Goal: Task Accomplishment & Management: Manage account settings

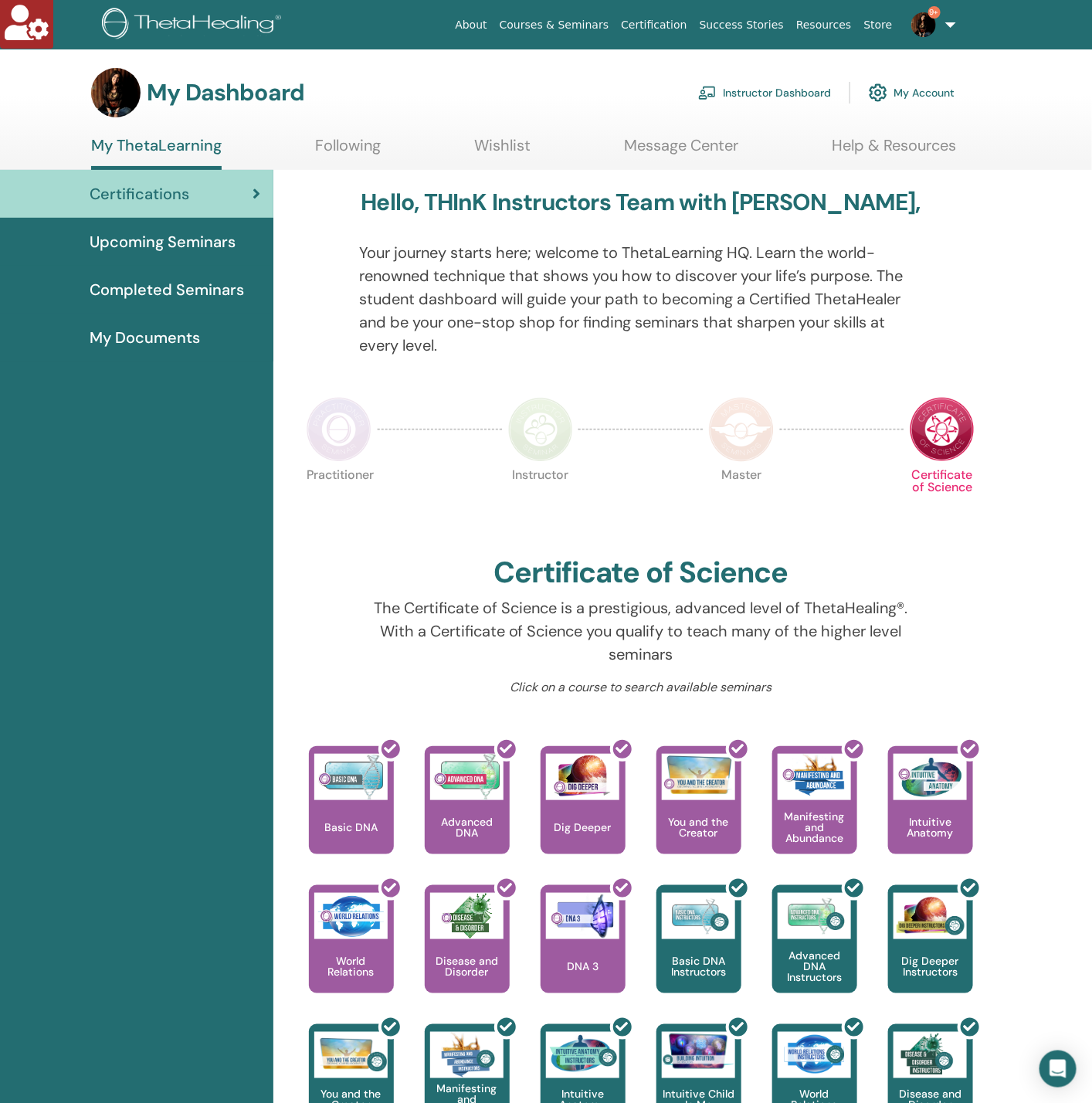
click at [772, 92] on link "Instructor Dashboard" at bounding box center [764, 92] width 133 height 34
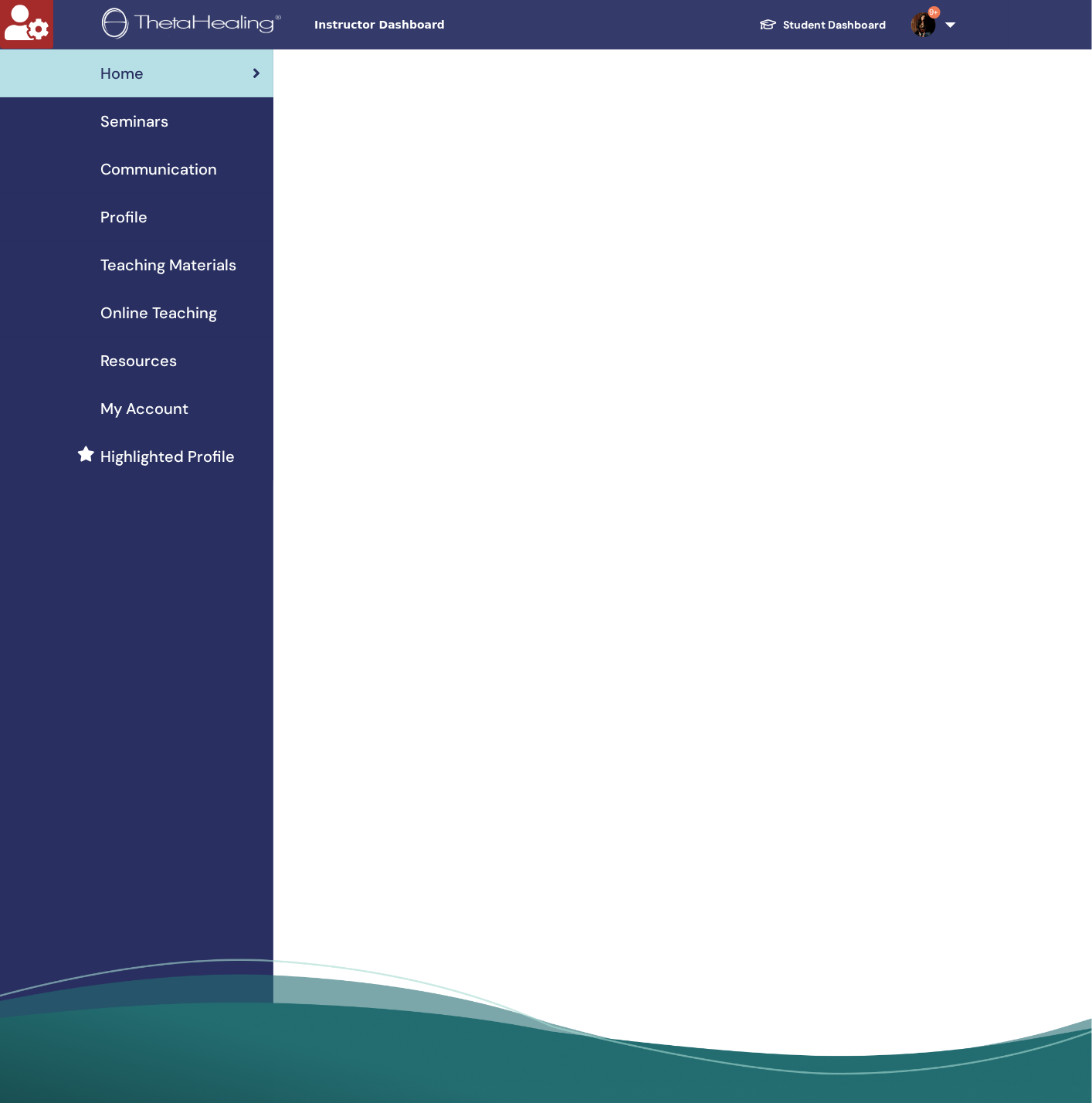
click at [151, 132] on span "Seminars" at bounding box center [134, 121] width 68 height 24
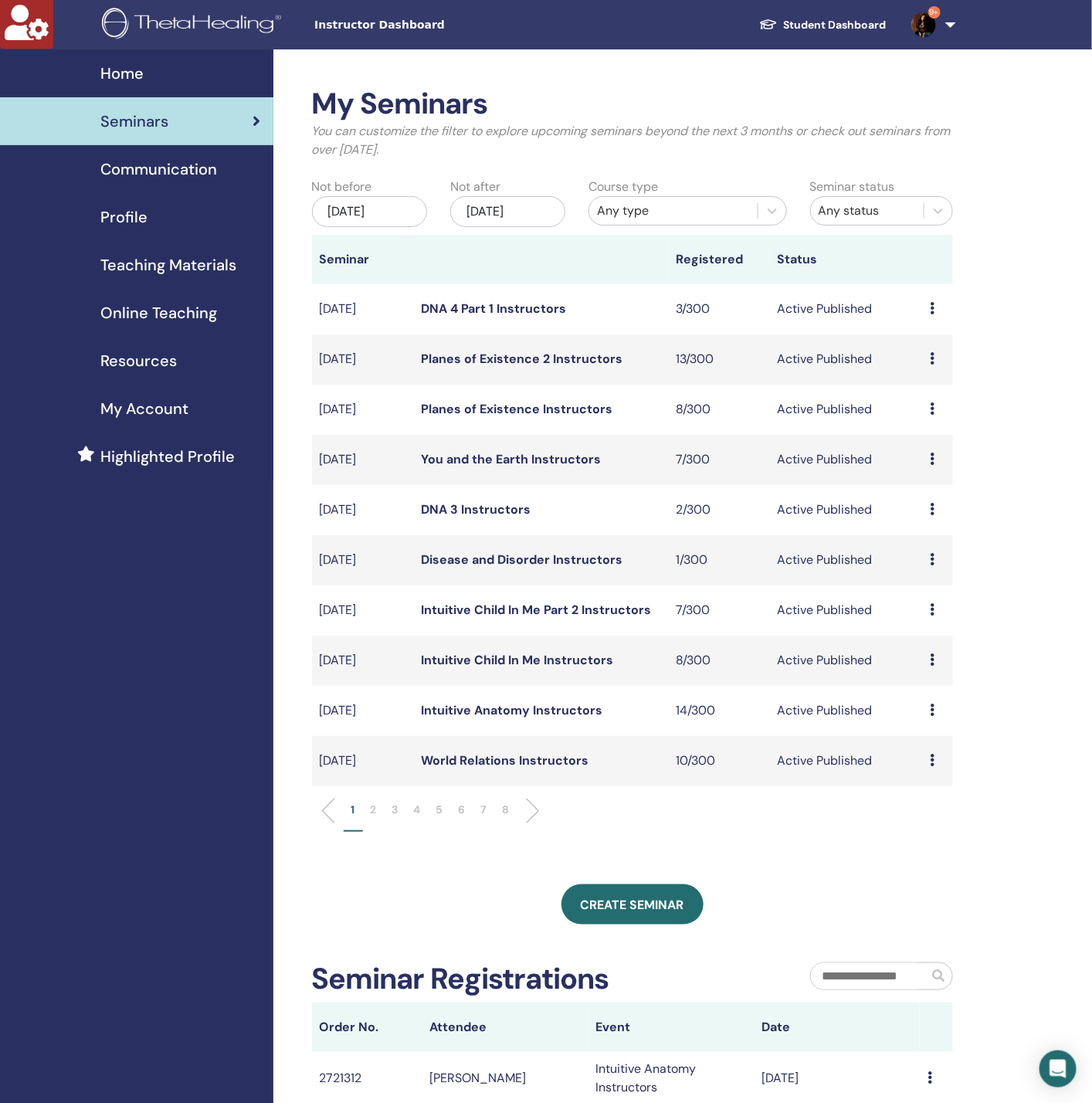
click at [648, 207] on div "Any type" at bounding box center [674, 211] width 153 height 19
click at [535, 210] on div "[DATE]" at bounding box center [508, 211] width 115 height 31
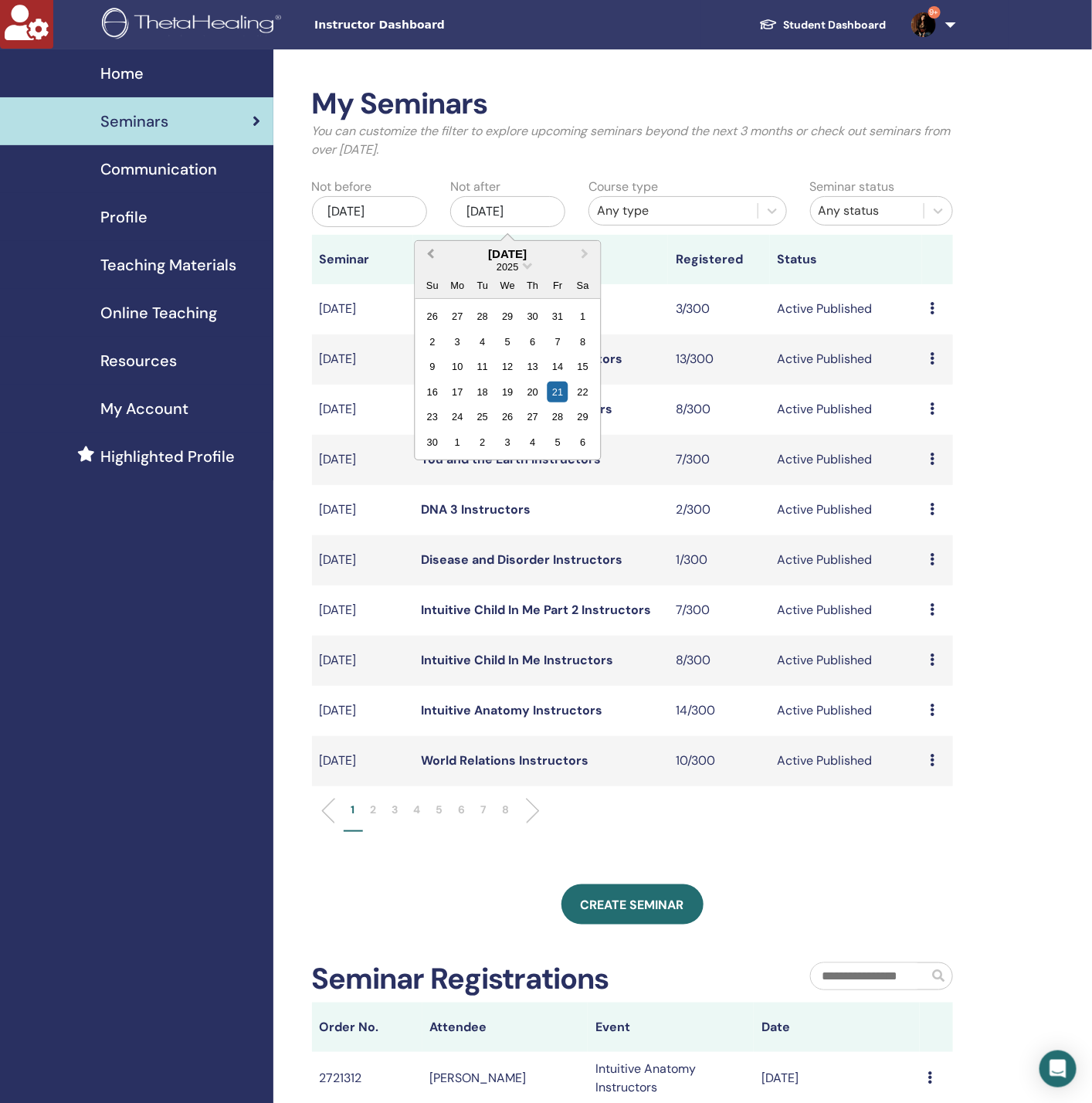
click at [427, 258] on button "Previous Month" at bounding box center [428, 255] width 25 height 25
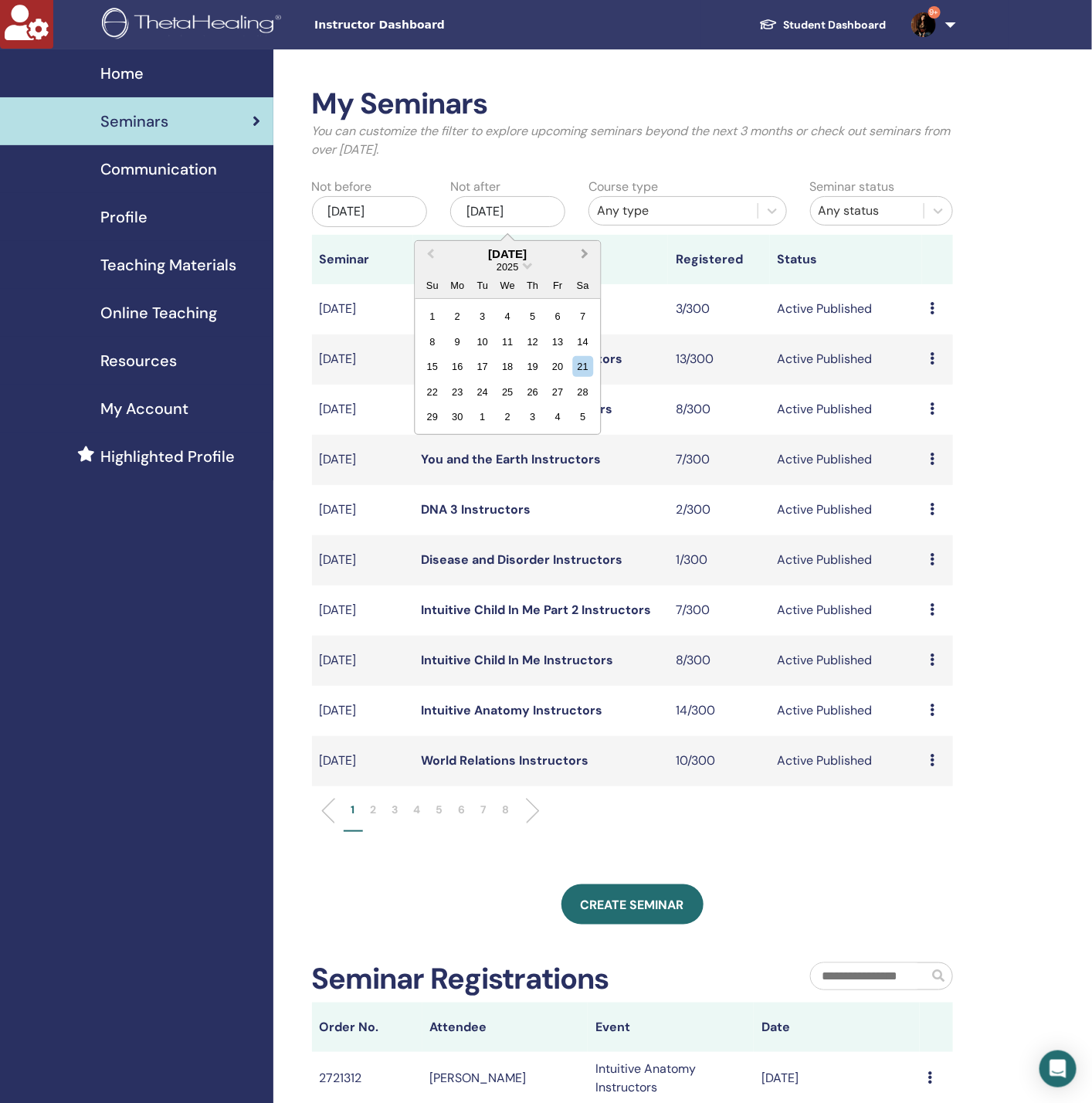
click at [585, 250] on span "Next Month" at bounding box center [585, 253] width 0 height 16
click at [594, 261] on button "Next Month" at bounding box center [586, 255] width 25 height 25
click at [507, 410] on div "27" at bounding box center [508, 416] width 21 height 21
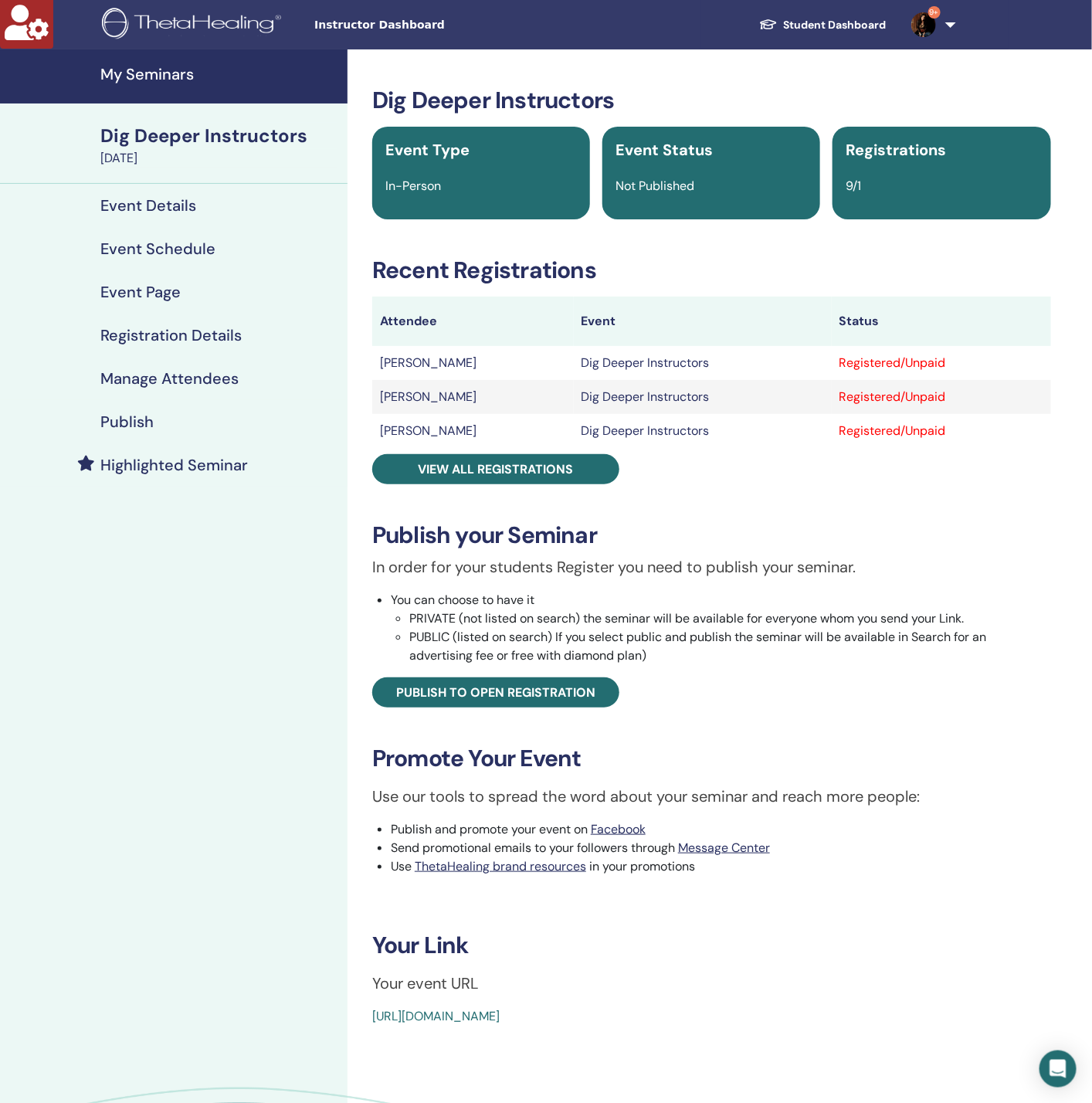
click at [148, 376] on h4 "Manage Attendees" at bounding box center [169, 378] width 138 height 19
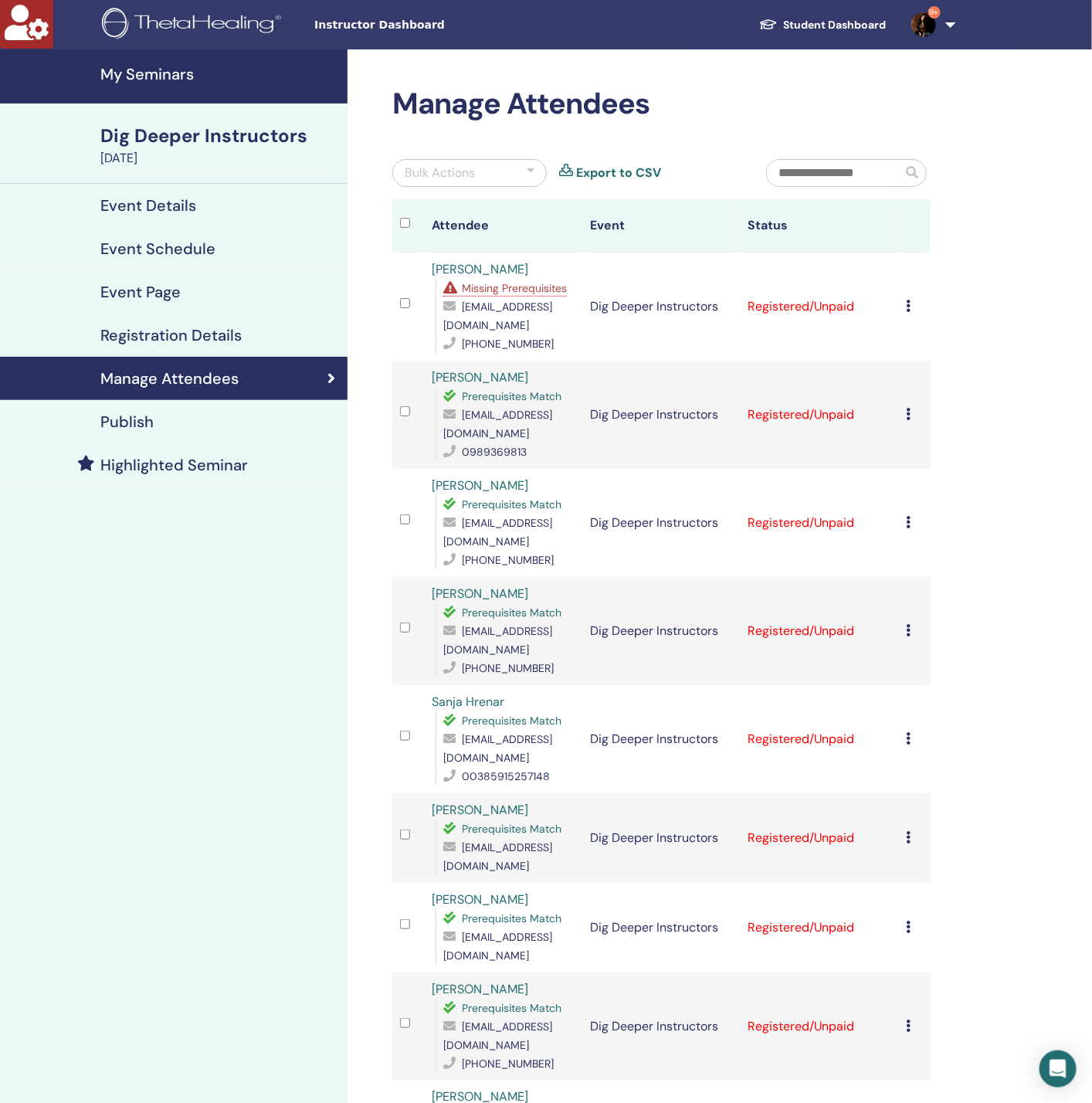
click at [551, 292] on span "Missing Prerequisites" at bounding box center [513, 288] width 105 height 14
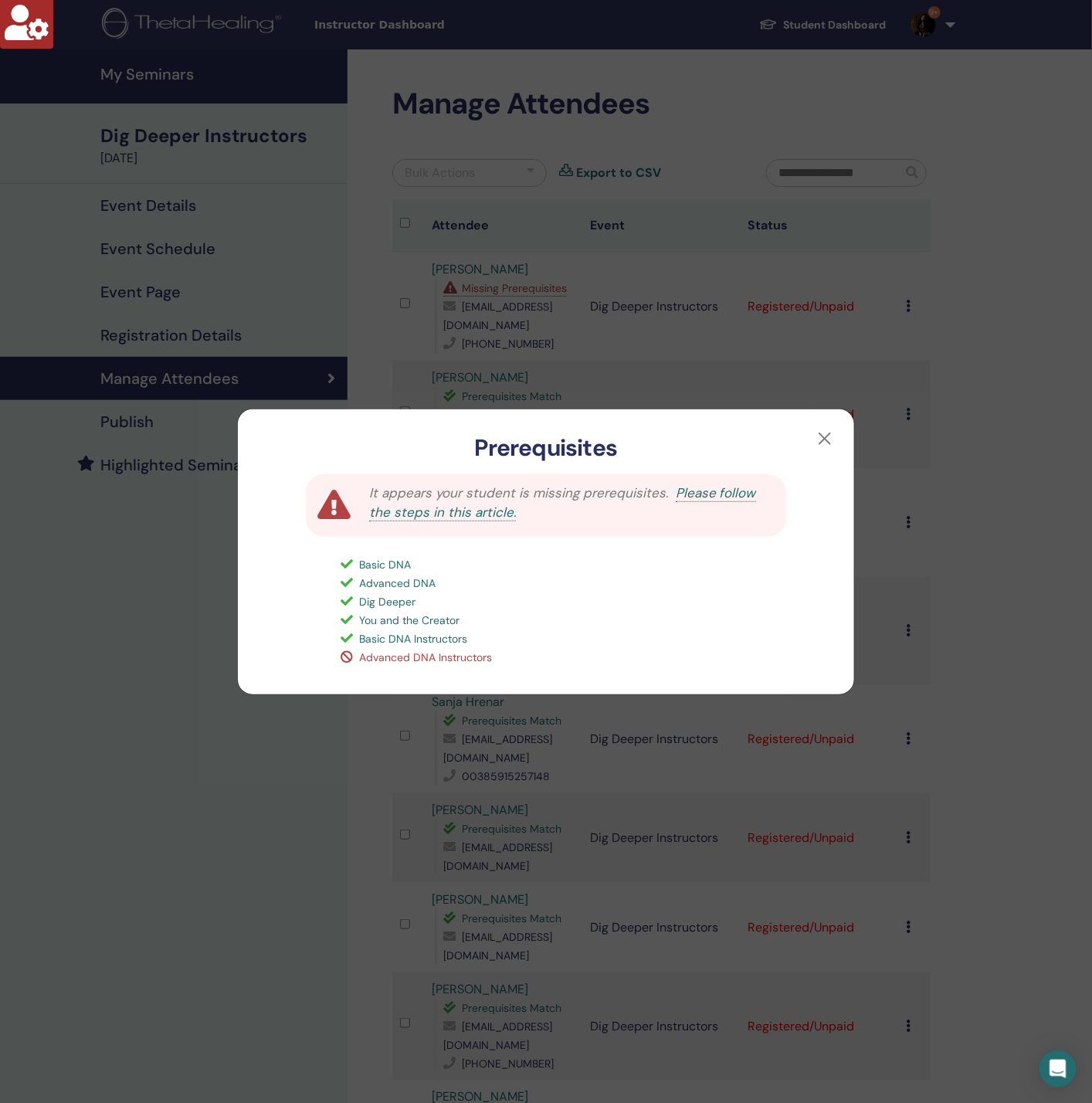
click at [143, 665] on div "Prerequisites It appears your student is missing prerequisites. Please follow t…" at bounding box center [546, 551] width 1092 height 1103
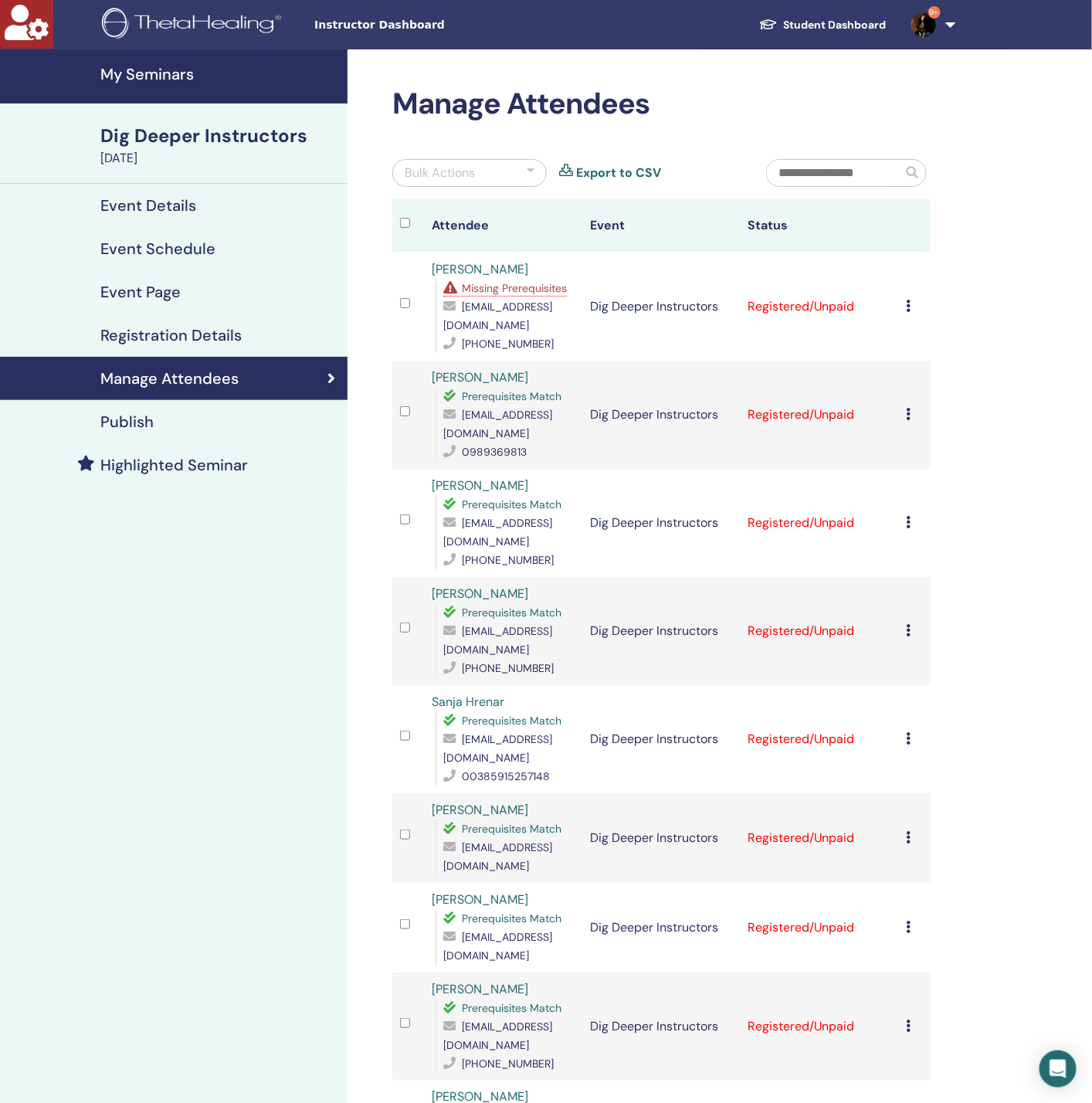
click at [908, 301] on icon at bounding box center [909, 306] width 5 height 12
click at [928, 461] on link "Download Certificate" at bounding box center [932, 460] width 120 height 16
click at [1049, 383] on div "Manage Attendees Bulk Actions Export to CSV Attendee Event Status Teuta Bučaj M…" at bounding box center [712, 757] width 729 height 1416
click at [908, 410] on icon at bounding box center [909, 413] width 5 height 12
click at [924, 568] on link "Download Certificate" at bounding box center [932, 571] width 120 height 16
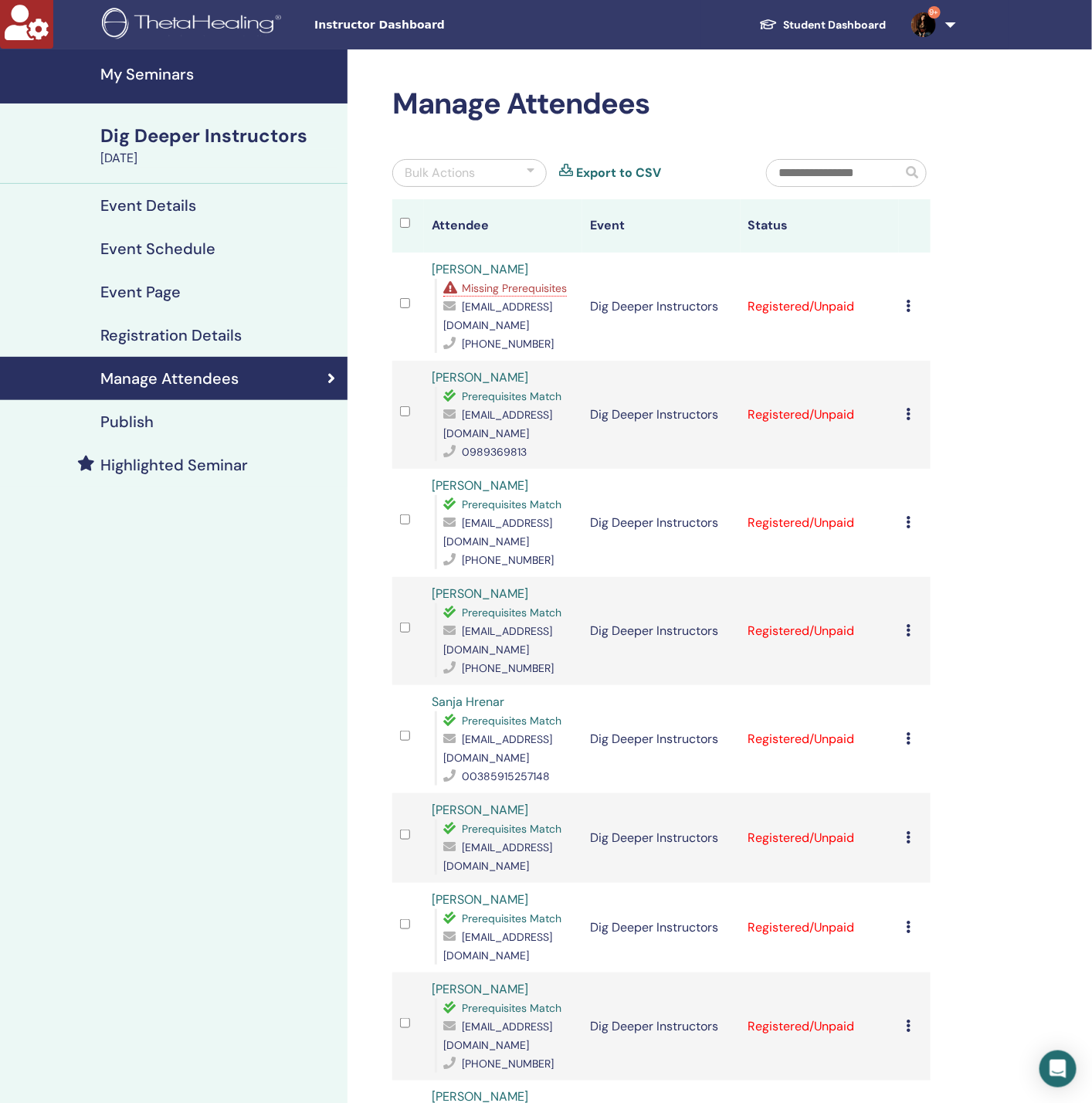
click at [910, 524] on icon at bounding box center [909, 522] width 5 height 12
click at [948, 680] on link "Download Certificate" at bounding box center [933, 683] width 120 height 16
click at [912, 626] on div "Cancel Registration Do not auto-certify Mark as Paid Mark as Unpaid Mark as Abs…" at bounding box center [915, 631] width 16 height 19
click at [925, 791] on link "Download Certificate" at bounding box center [935, 785] width 120 height 16
click at [907, 732] on icon at bounding box center [909, 738] width 5 height 12
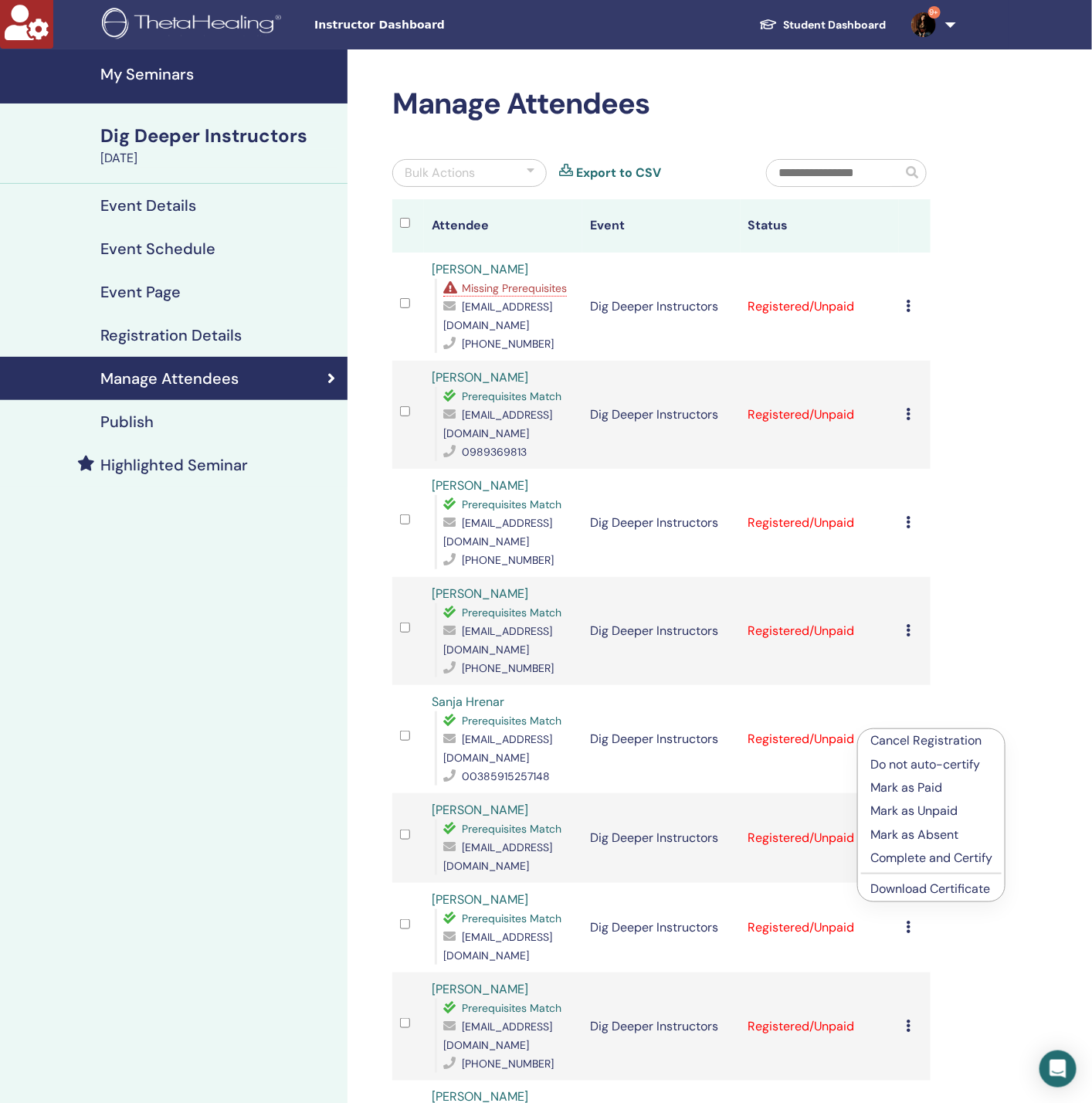
click at [925, 893] on link "Download Certificate" at bounding box center [930, 888] width 120 height 16
click at [910, 831] on icon at bounding box center [909, 837] width 5 height 12
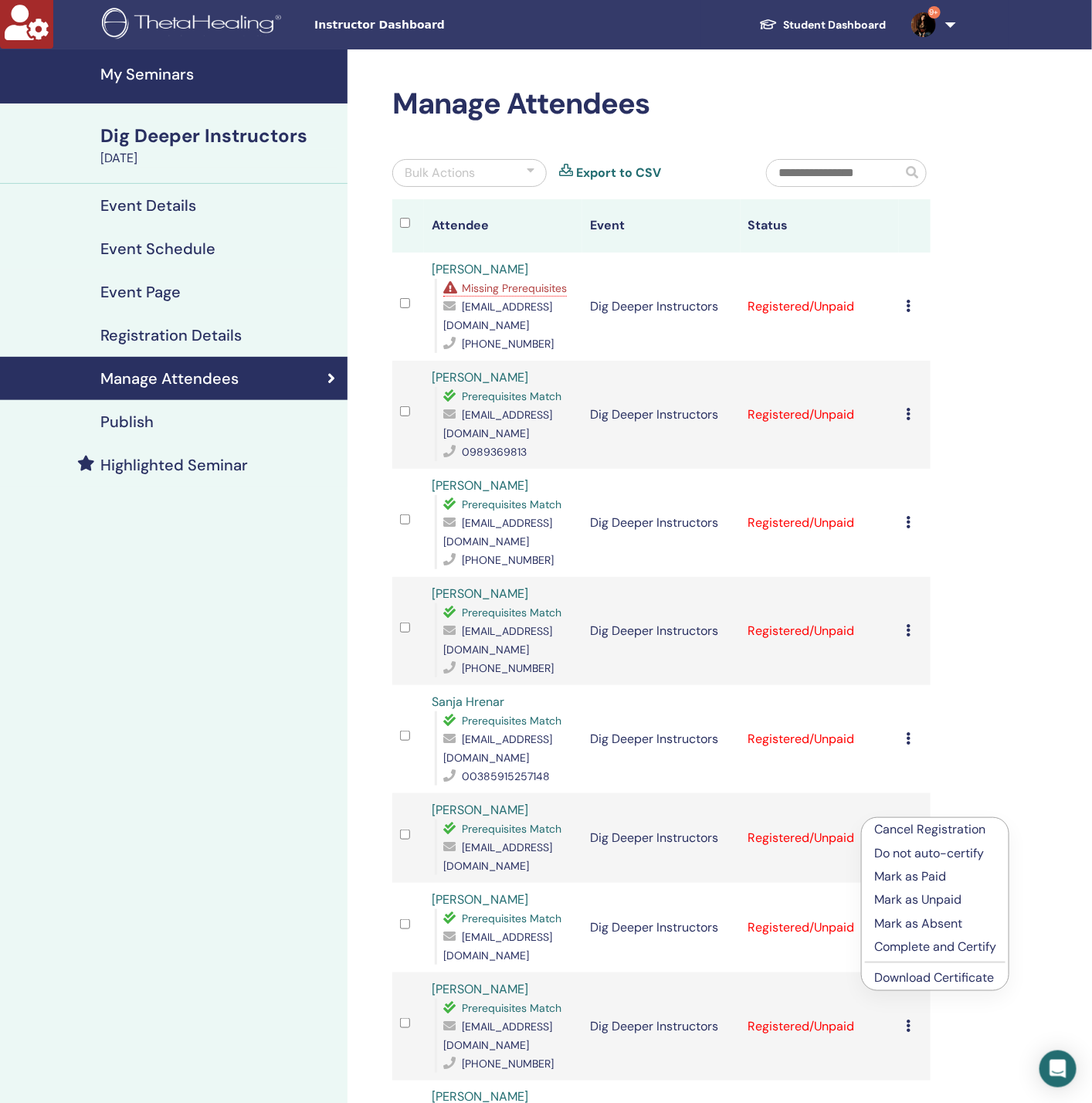
click at [930, 977] on link "Download Certificate" at bounding box center [933, 977] width 120 height 16
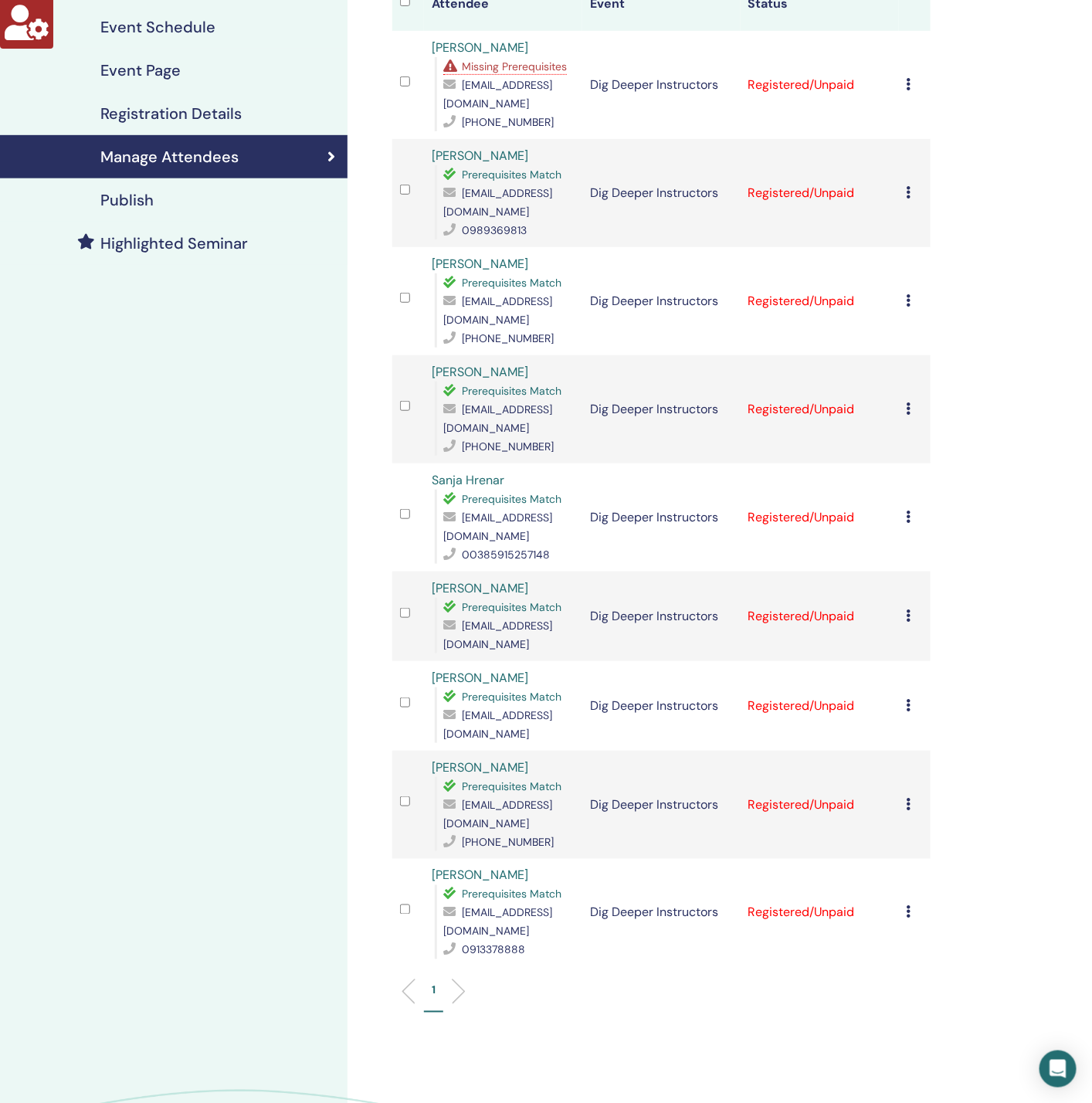
scroll to position [232, 0]
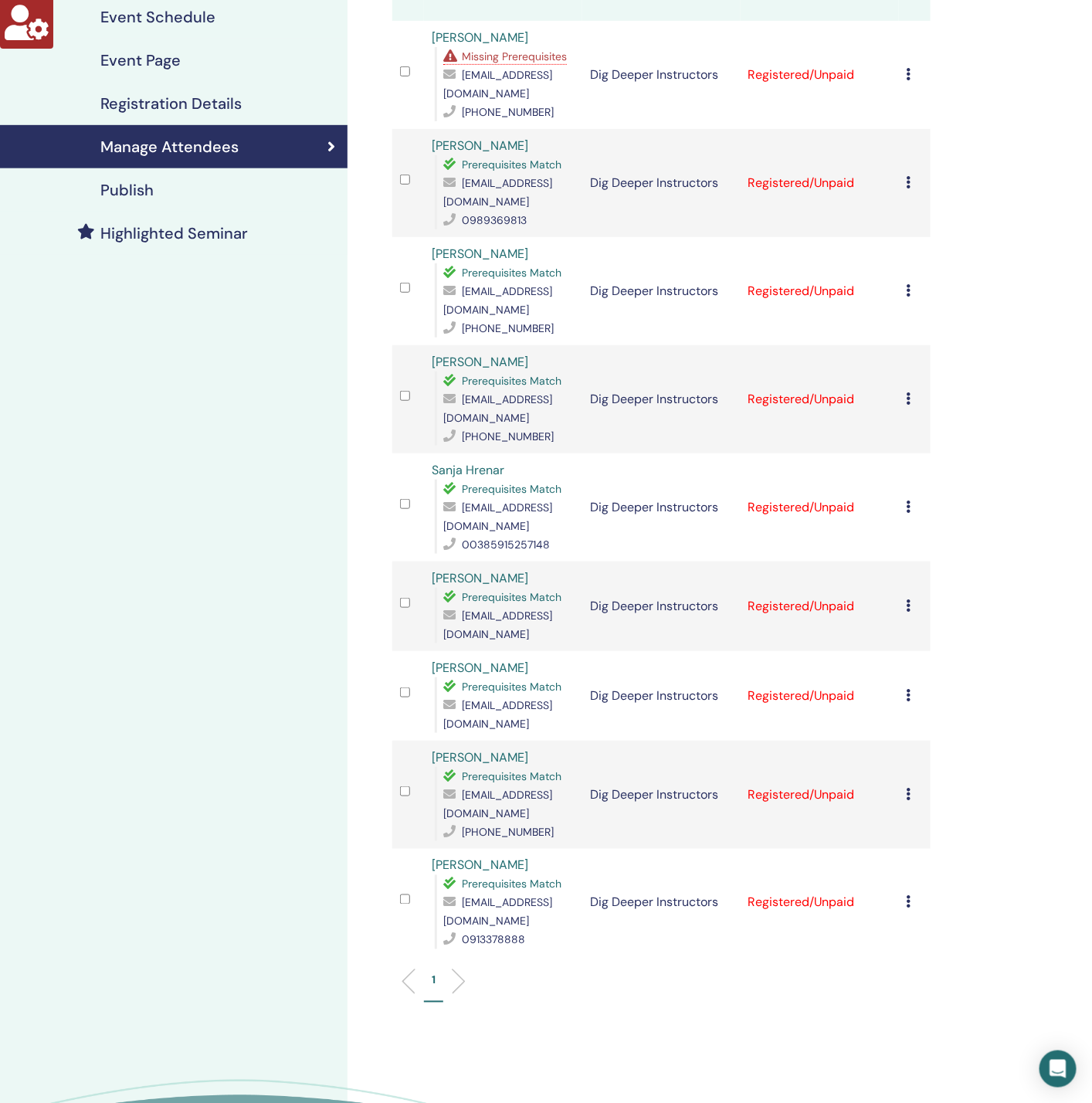
click at [911, 689] on icon at bounding box center [909, 694] width 5 height 12
click at [947, 828] on link "Download Certificate" at bounding box center [934, 830] width 120 height 16
click at [908, 788] on icon at bounding box center [909, 794] width 5 height 12
click at [940, 929] on link "Download Certificate" at bounding box center [932, 932] width 120 height 16
click at [908, 895] on icon at bounding box center [909, 901] width 5 height 12
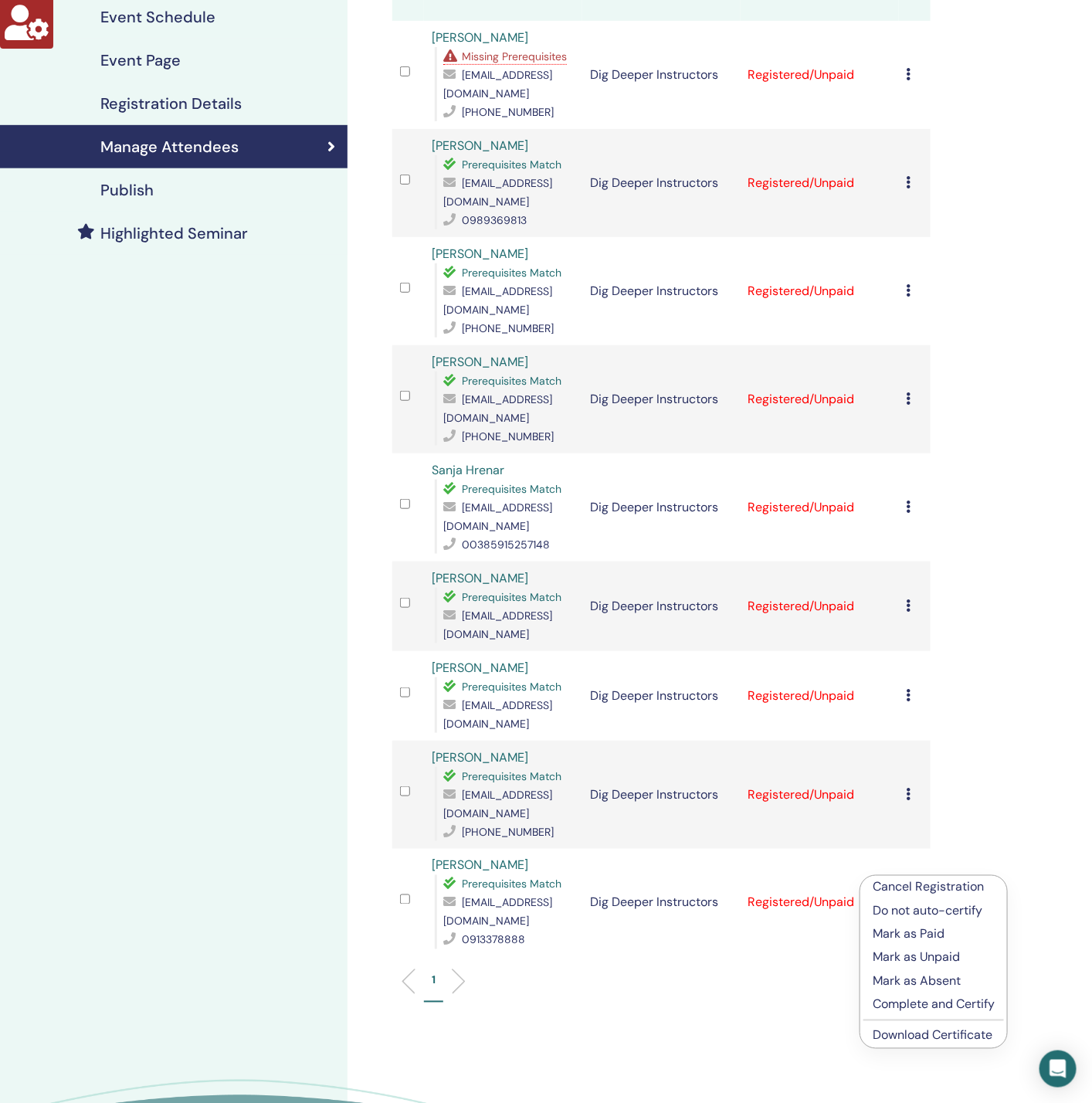
click at [938, 1031] on link "Download Certificate" at bounding box center [932, 1034] width 120 height 16
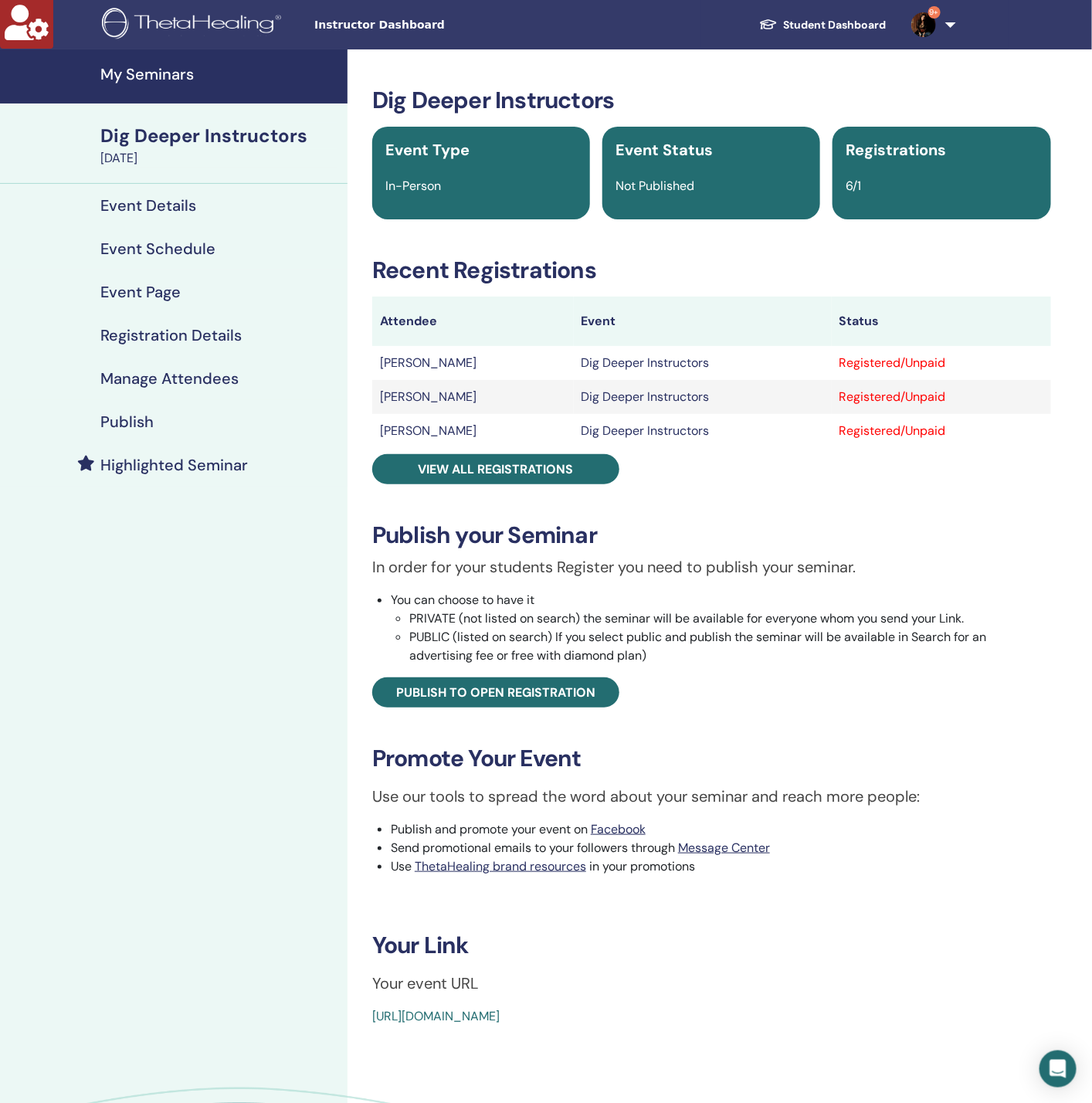
click at [158, 373] on h4 "Manage Attendees" at bounding box center [169, 378] width 138 height 19
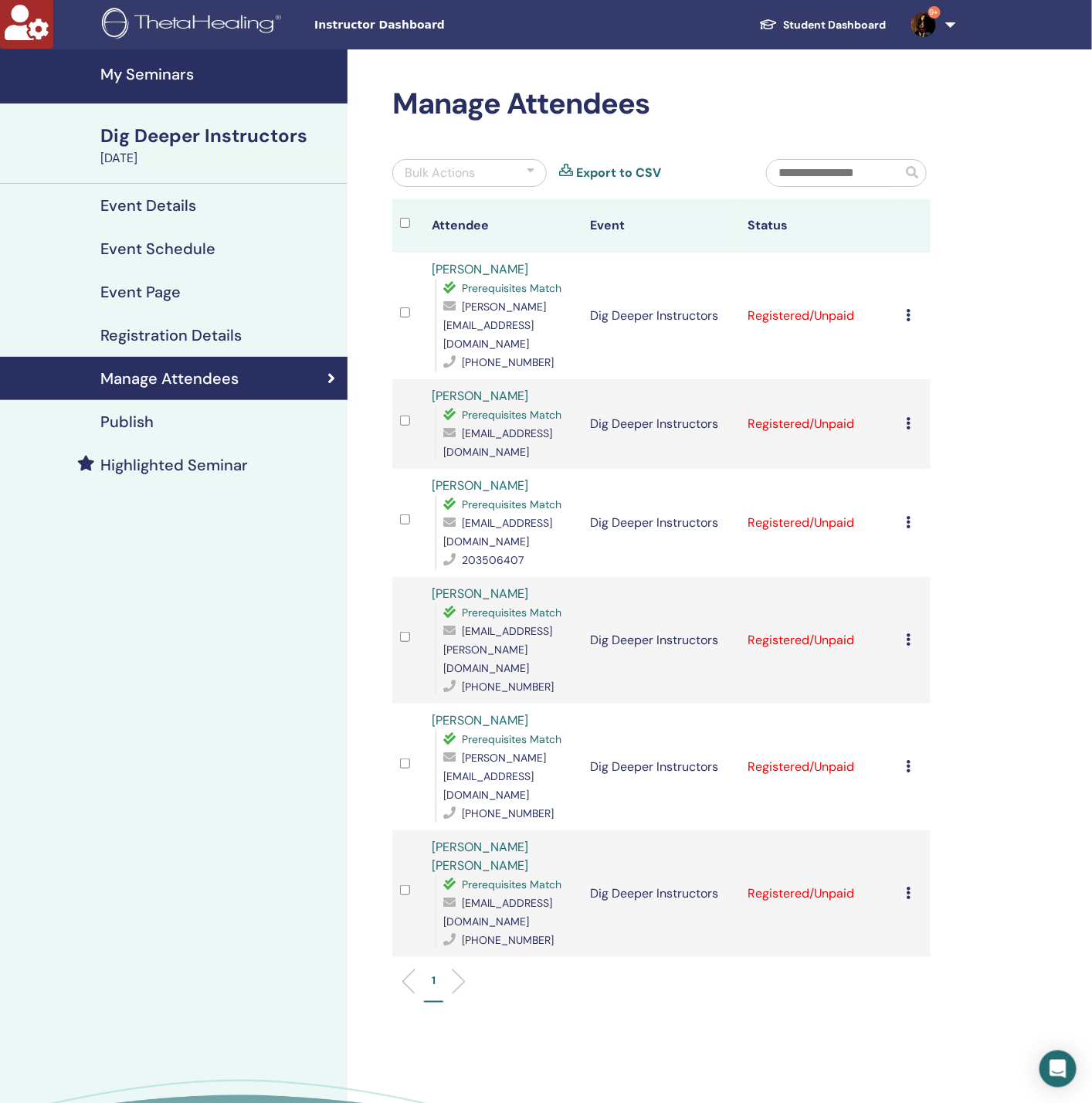
click at [913, 307] on div "Cancel Registration Do not auto-certify Mark as Paid Mark as Unpaid Mark as Abs…" at bounding box center [915, 316] width 16 height 19
click at [968, 452] on link "Download Certificate" at bounding box center [937, 454] width 120 height 16
click at [977, 363] on div "Manage Attendees Bulk Actions Export to CSV Attendee Event Status DÓRA DUDÁS Pr…" at bounding box center [712, 641] width 729 height 1184
click at [908, 417] on icon at bounding box center [909, 423] width 5 height 12
click at [922, 528] on link "Download Certificate" at bounding box center [932, 530] width 120 height 16
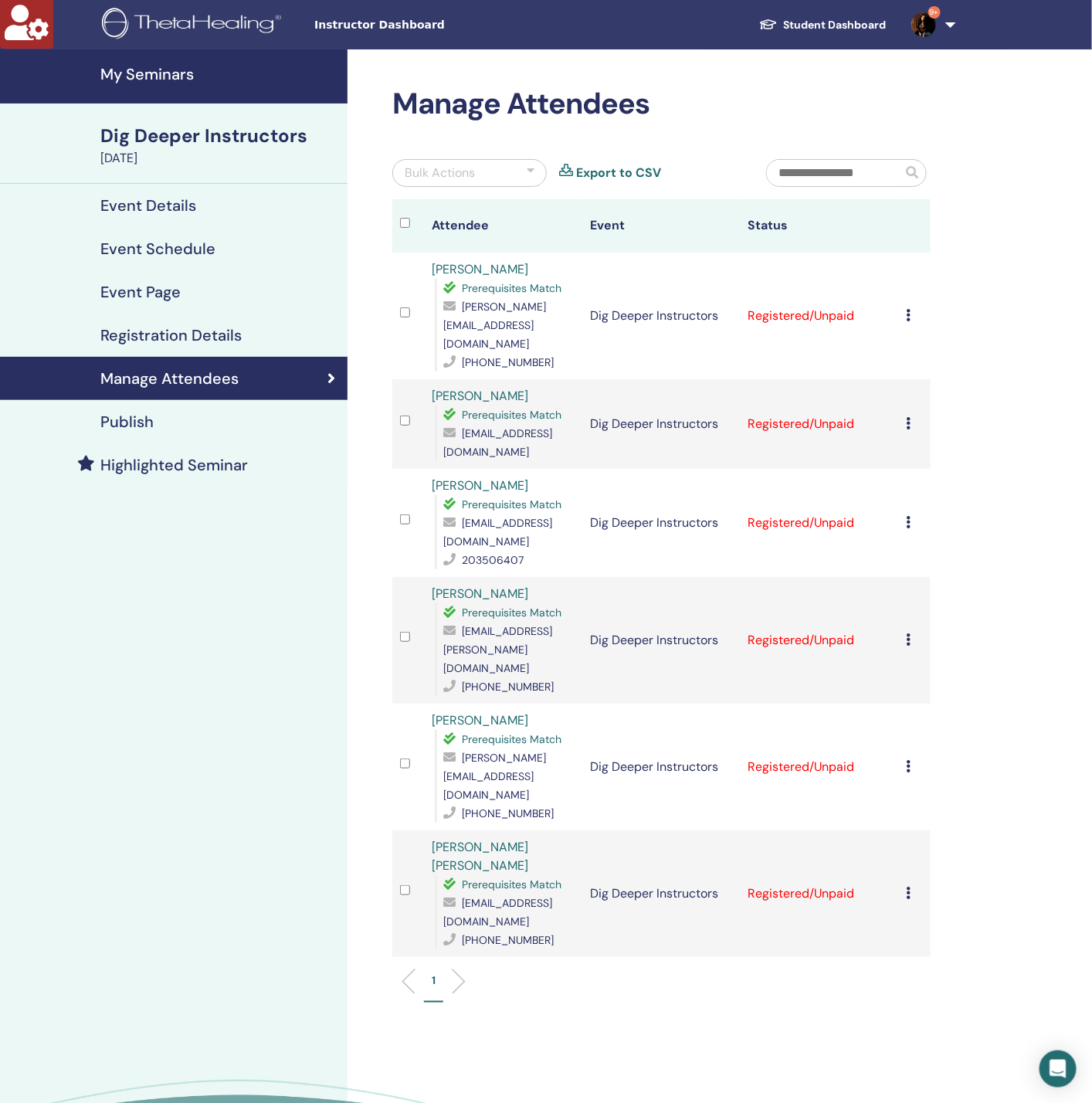
click at [908, 516] on icon at bounding box center [909, 522] width 5 height 12
click at [936, 623] on link "Download Certificate" at bounding box center [932, 622] width 120 height 16
click at [908, 633] on icon at bounding box center [909, 639] width 5 height 12
click at [916, 734] on link "Download Certificate" at bounding box center [932, 730] width 120 height 16
click at [910, 760] on icon at bounding box center [909, 765] width 5 height 12
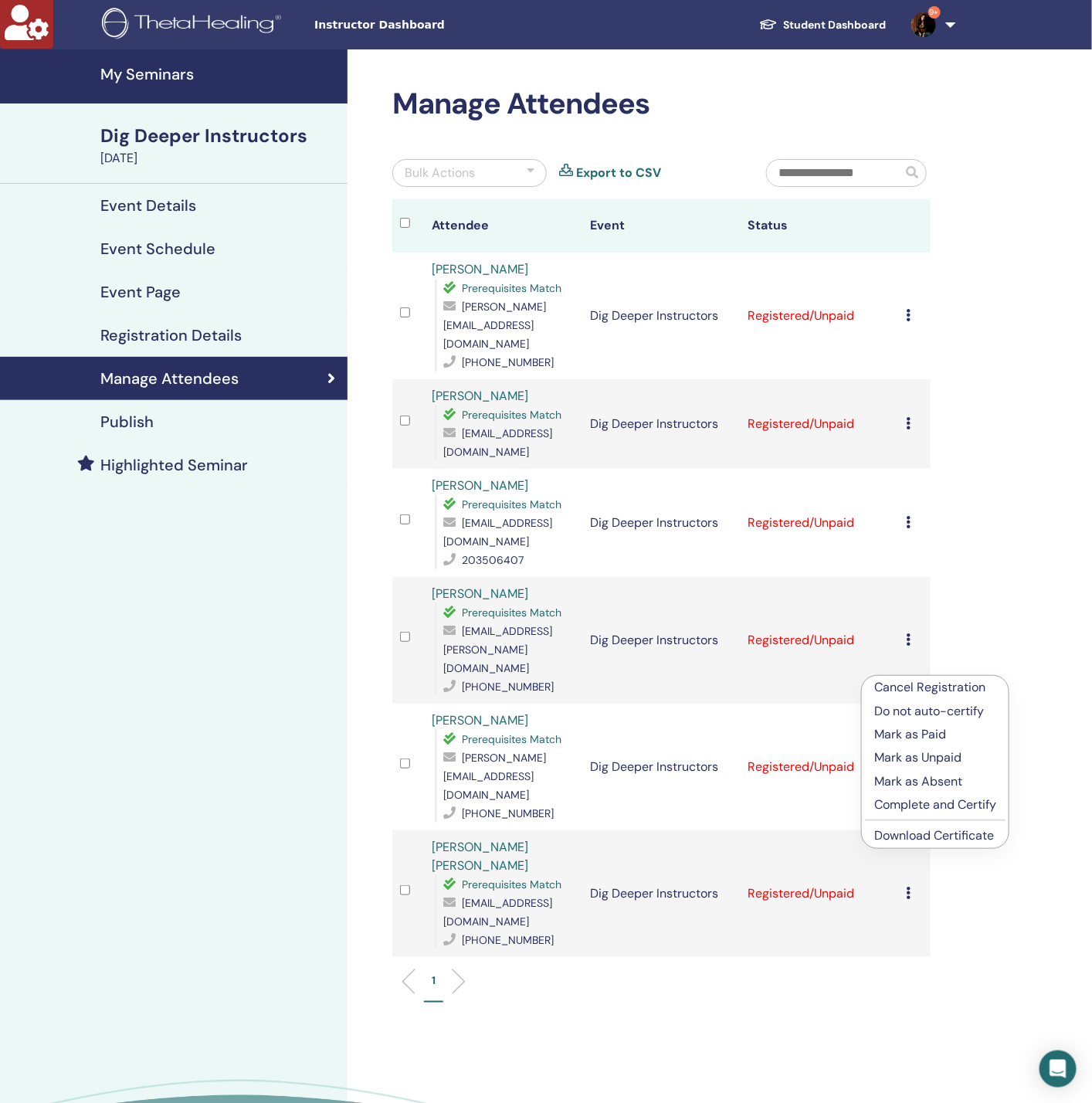
click at [933, 836] on link "Download Certificate" at bounding box center [933, 835] width 120 height 16
click at [908, 887] on icon at bounding box center [909, 893] width 5 height 12
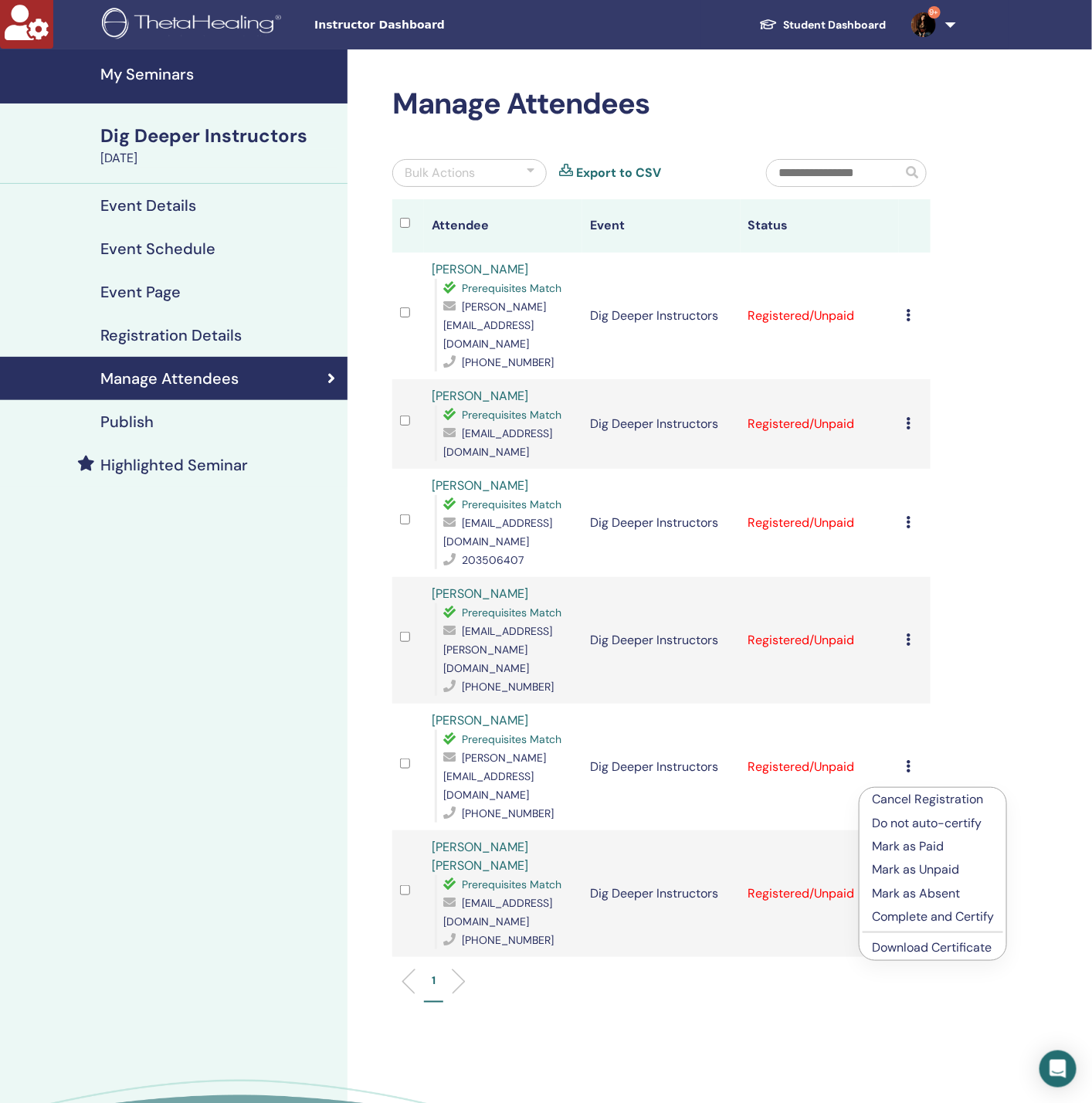
click at [904, 947] on link "Download Certificate" at bounding box center [932, 946] width 120 height 16
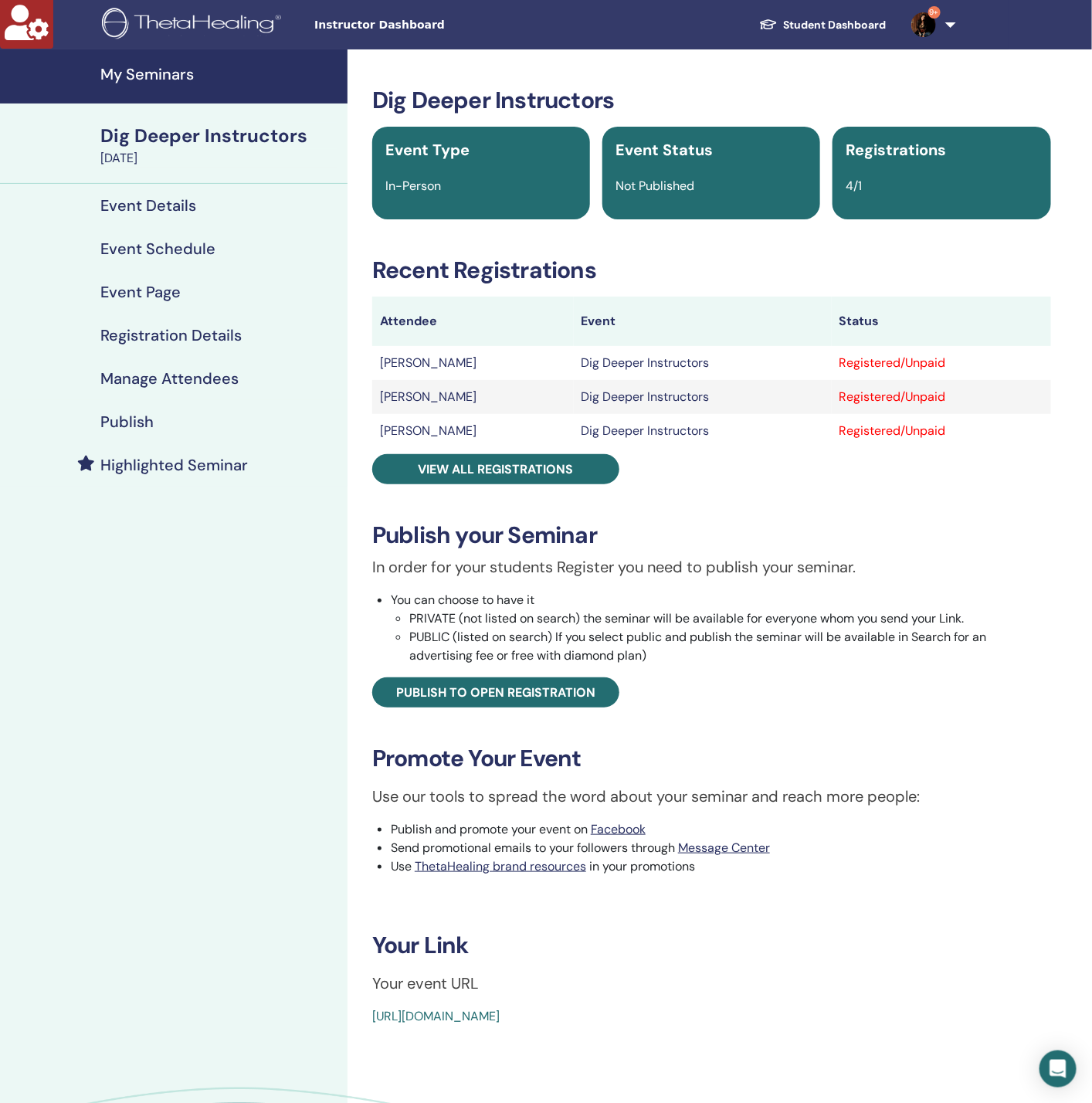
click at [215, 370] on h4 "Manage Attendees" at bounding box center [169, 378] width 138 height 19
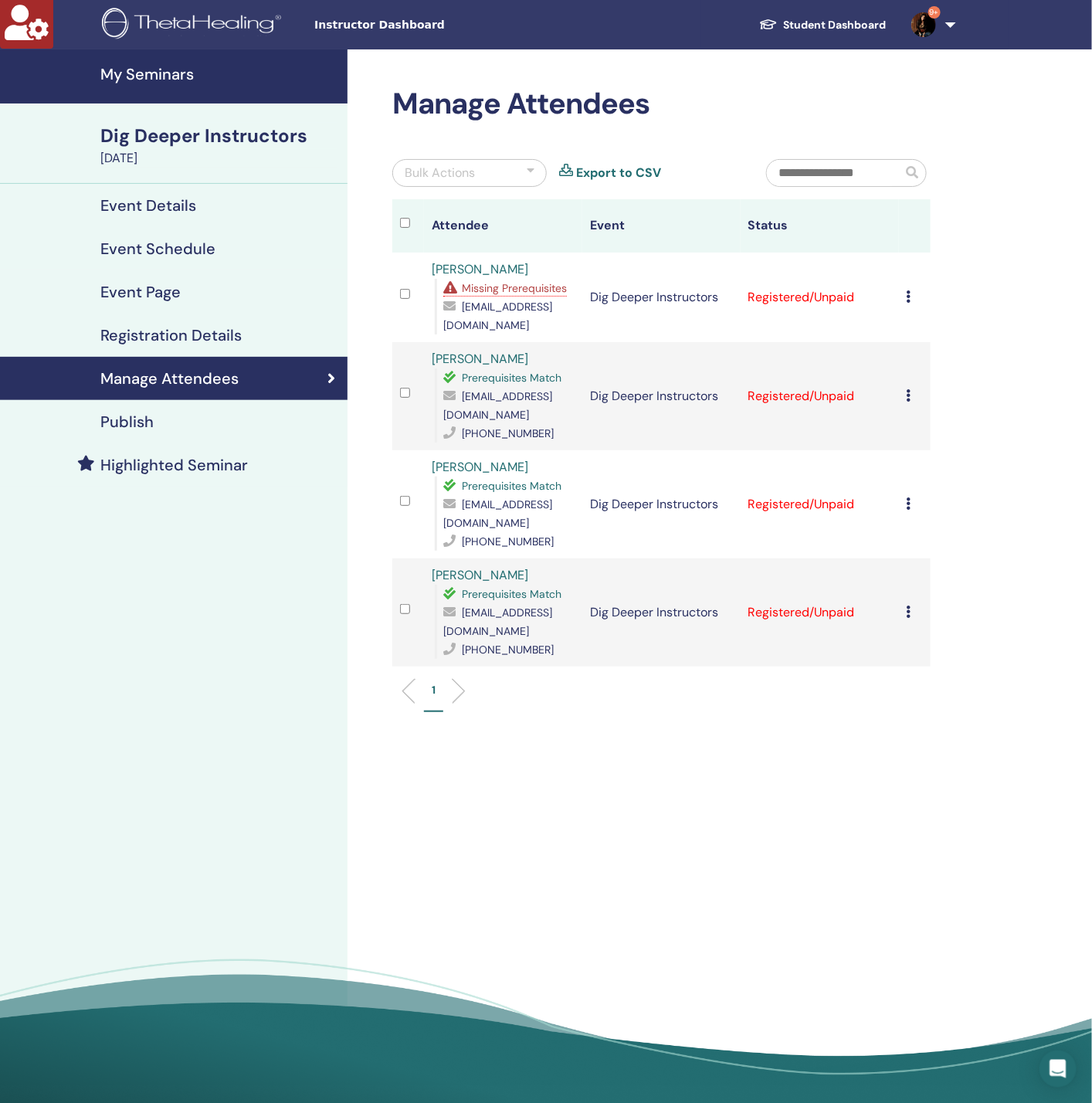
click at [908, 292] on icon at bounding box center [909, 296] width 5 height 12
click at [938, 454] on link "Download Certificate" at bounding box center [932, 452] width 120 height 16
click at [907, 392] on icon at bounding box center [909, 394] width 5 height 12
click at [938, 550] on link "Download Certificate" at bounding box center [931, 551] width 120 height 16
click at [967, 484] on div "Manage Attendees Bulk Actions Export to CSV Attendee Event Status Ekaterina Zav…" at bounding box center [712, 581] width 729 height 1064
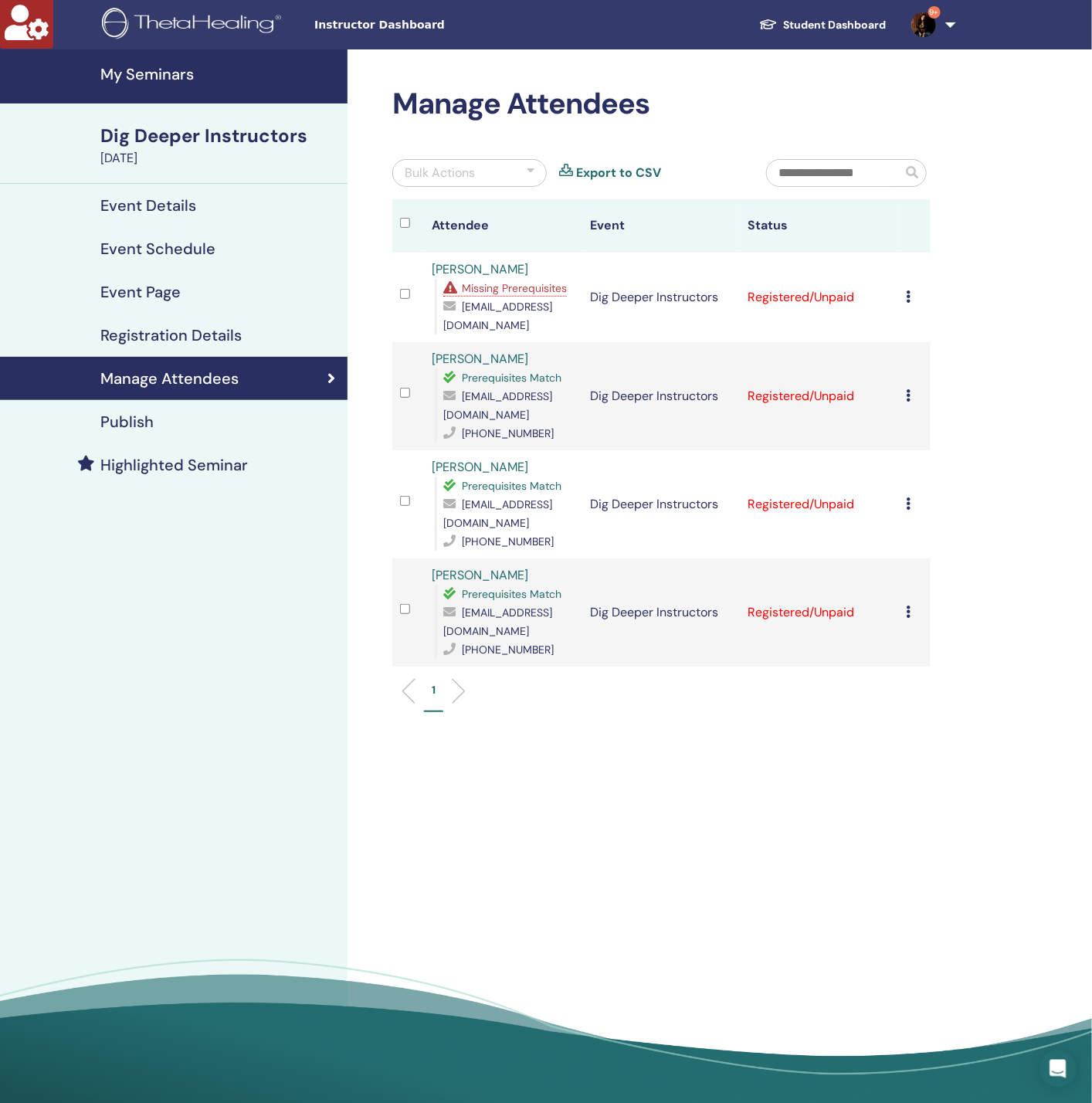
click at [910, 503] on icon at bounding box center [909, 503] width 5 height 12
click at [955, 669] on link "Download Certificate" at bounding box center [933, 662] width 120 height 16
drag, startPoint x: 977, startPoint y: 565, endPoint x: 955, endPoint y: 593, distance: 35.6
click at [977, 565] on div "Manage Attendees Bulk Actions Export to CSV Attendee Event Status Ekaterina Zav…" at bounding box center [712, 581] width 729 height 1064
click at [911, 606] on icon at bounding box center [909, 611] width 5 height 12
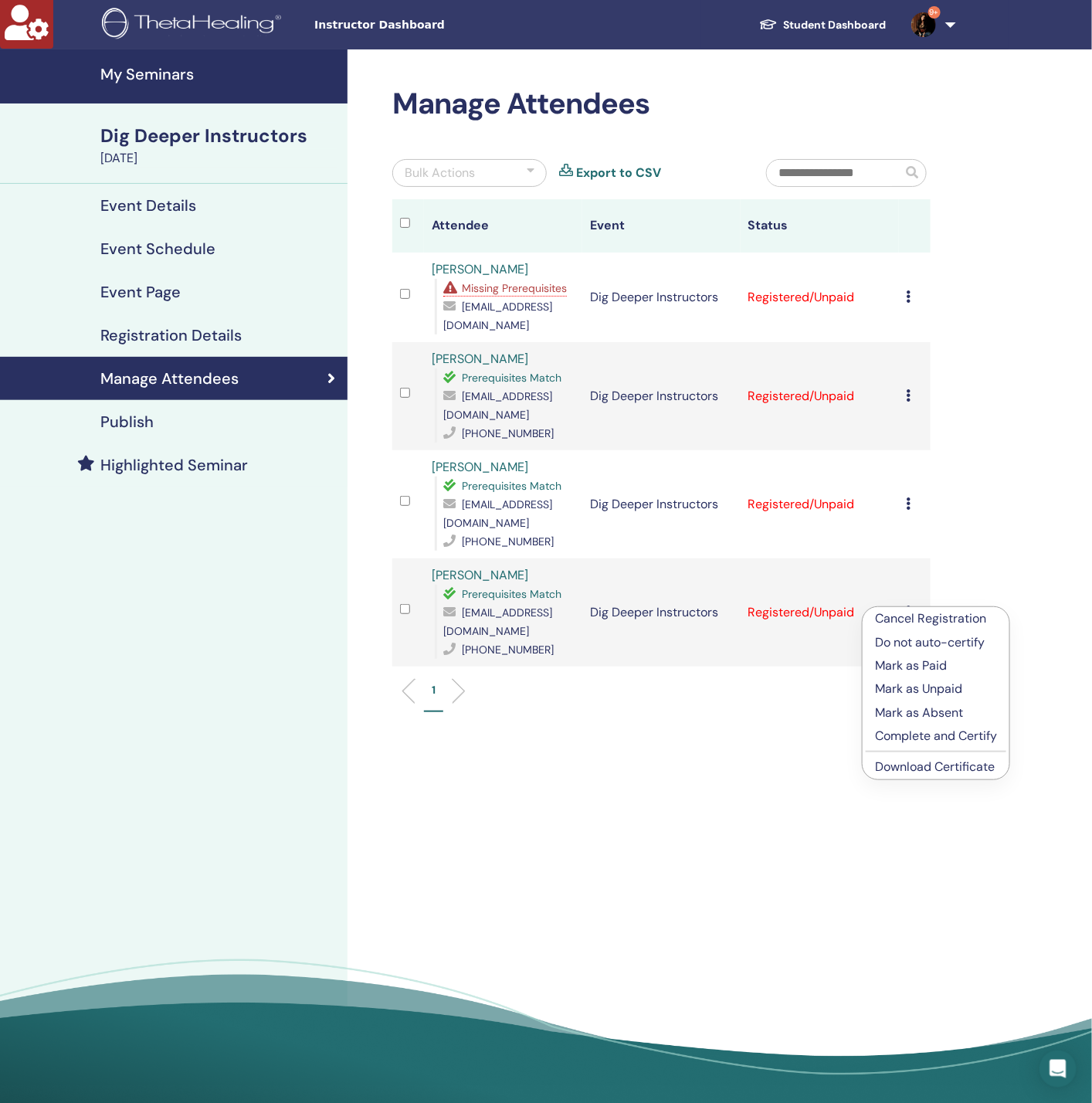
click at [936, 763] on link "Download Certificate" at bounding box center [934, 766] width 120 height 16
click at [729, 744] on div "Manage Attendees Bulk Actions Export to CSV Attendee Event Status Ekaterina Zav…" at bounding box center [712, 581] width 729 height 1064
